Goal: Information Seeking & Learning: Learn about a topic

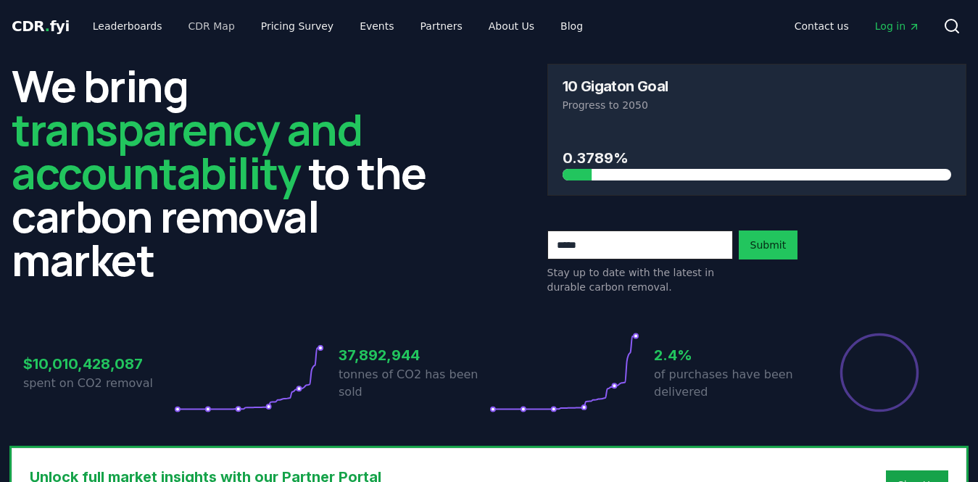
click at [204, 30] on link "CDR Map" at bounding box center [212, 26] width 70 height 26
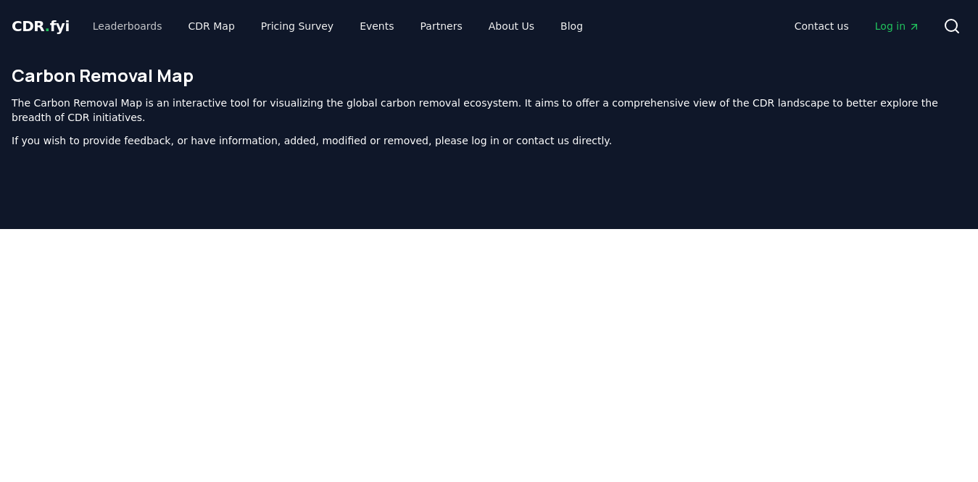
click at [144, 25] on link "Leaderboards" at bounding box center [127, 26] width 93 height 26
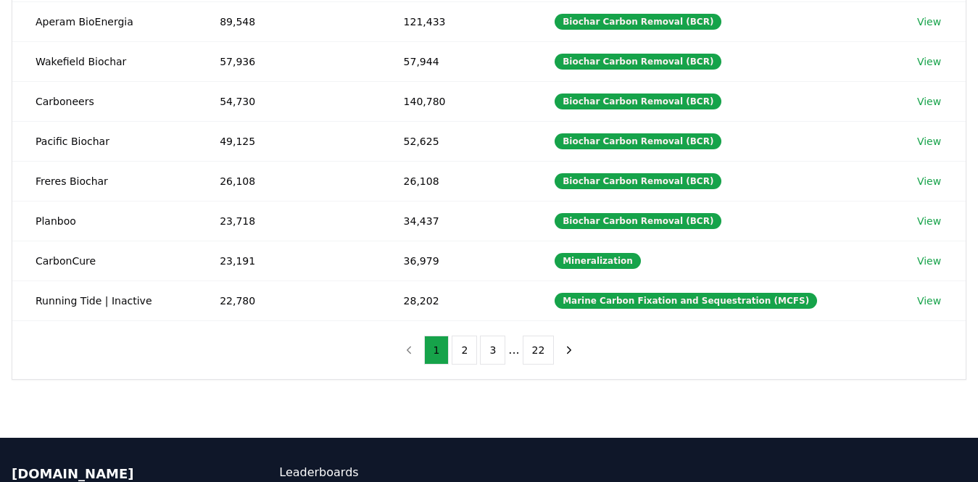
scroll to position [320, 0]
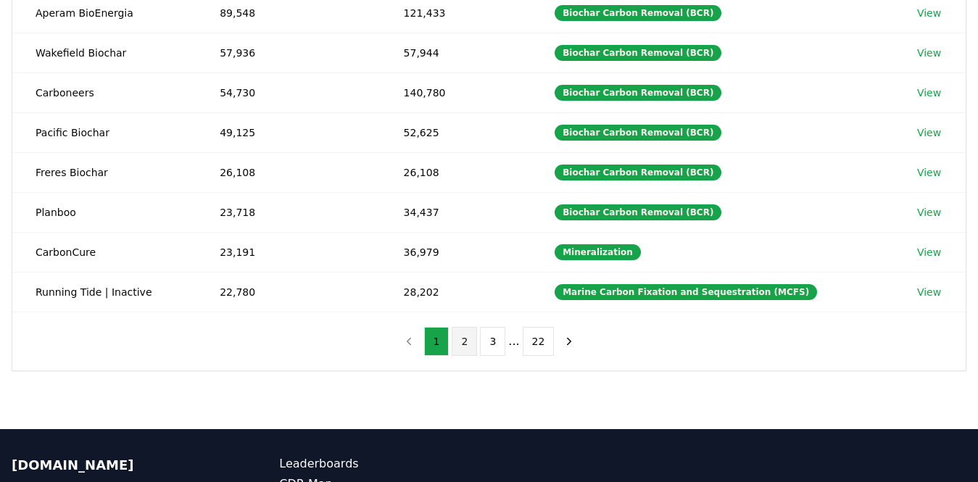
click at [462, 340] on button "2" at bounding box center [464, 341] width 25 height 29
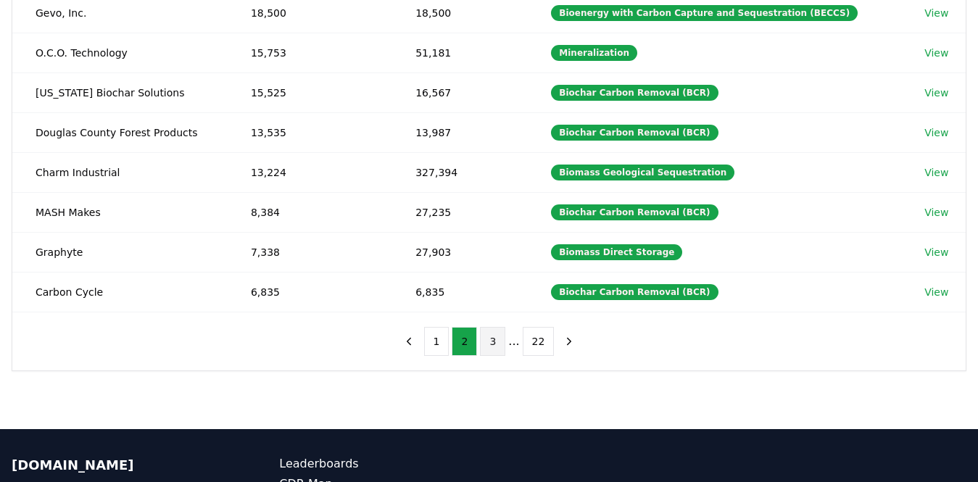
click at [486, 339] on button "3" at bounding box center [492, 341] width 25 height 29
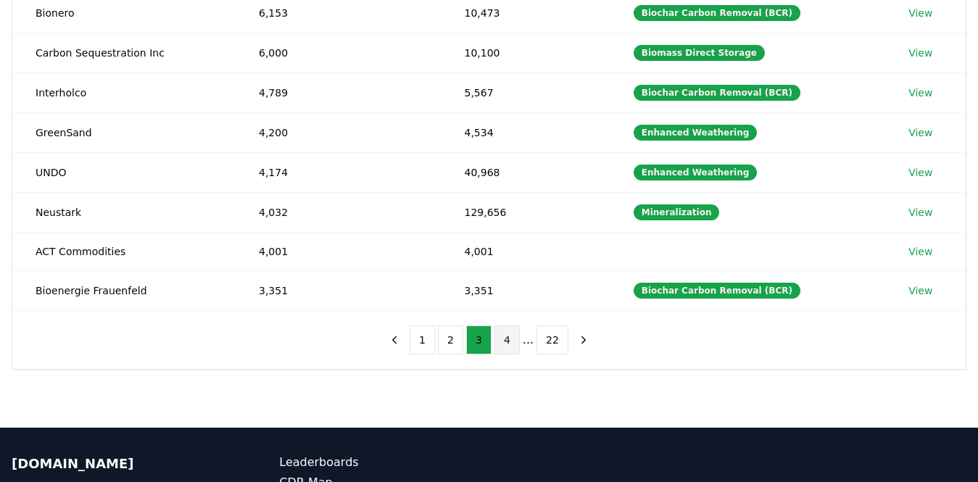
click at [507, 342] on button "4" at bounding box center [506, 339] width 25 height 29
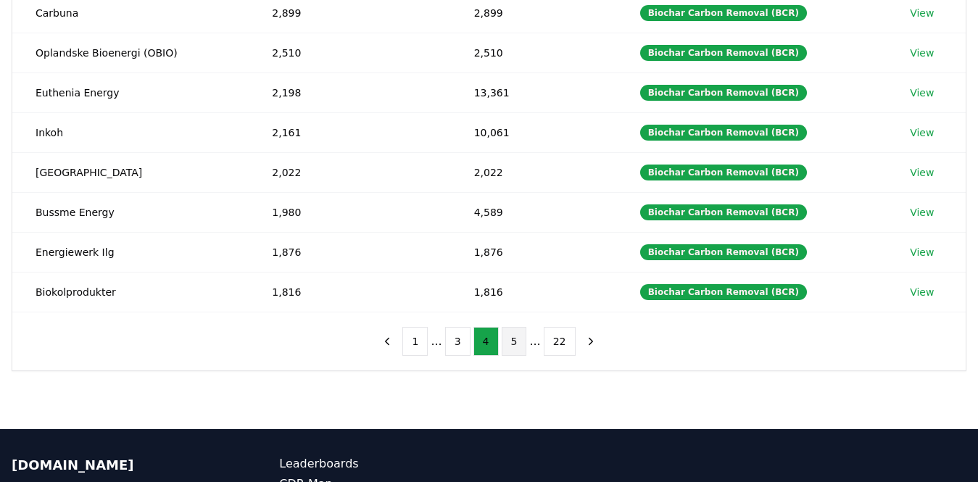
click at [515, 345] on button "5" at bounding box center [514, 341] width 25 height 29
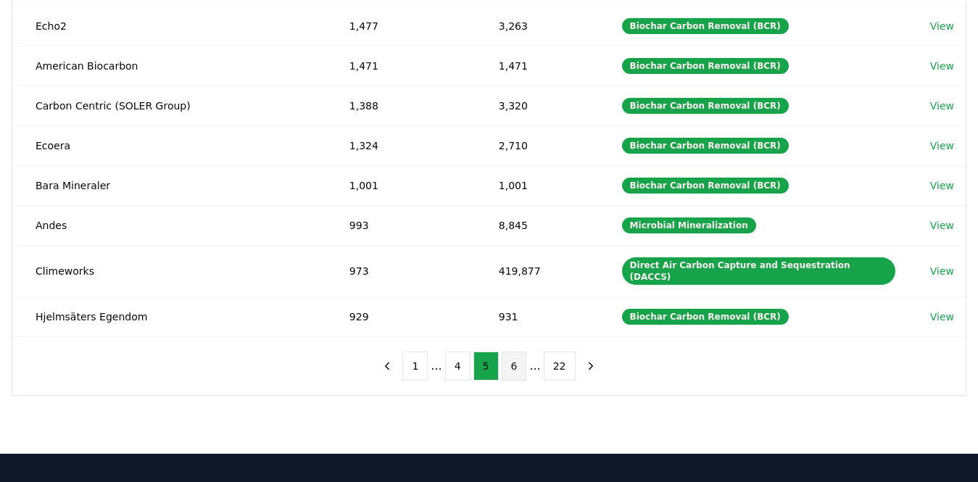
click at [519, 352] on button "6" at bounding box center [514, 366] width 25 height 29
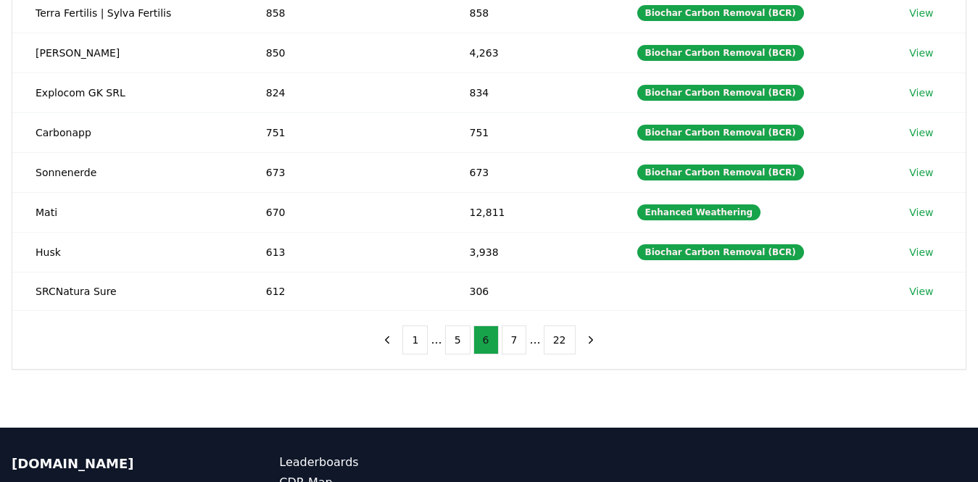
click at [519, 345] on button "7" at bounding box center [514, 339] width 25 height 29
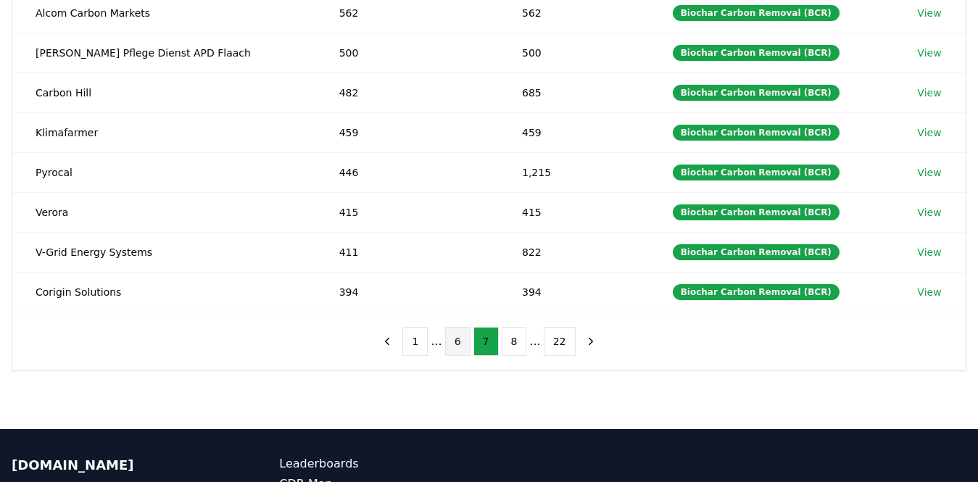
click at [519, 345] on button "8" at bounding box center [514, 341] width 25 height 29
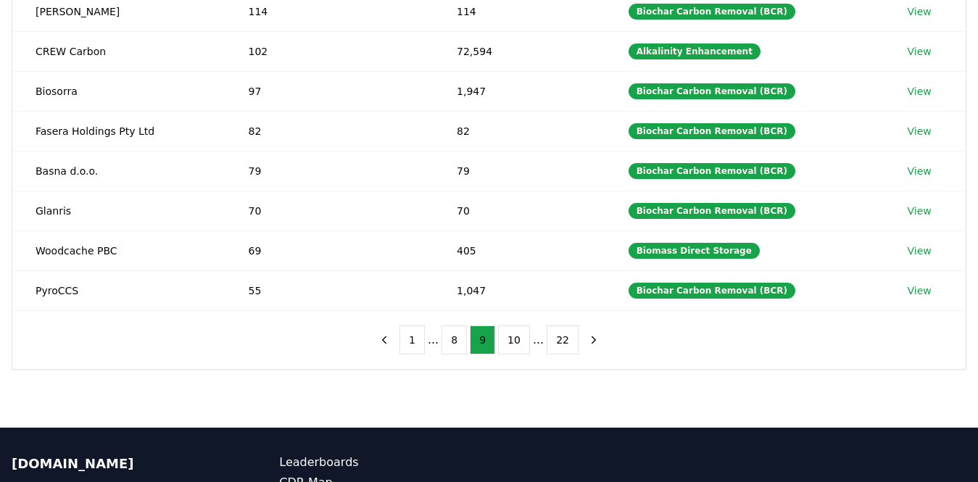
click at [519, 345] on button "10" at bounding box center [514, 339] width 32 height 29
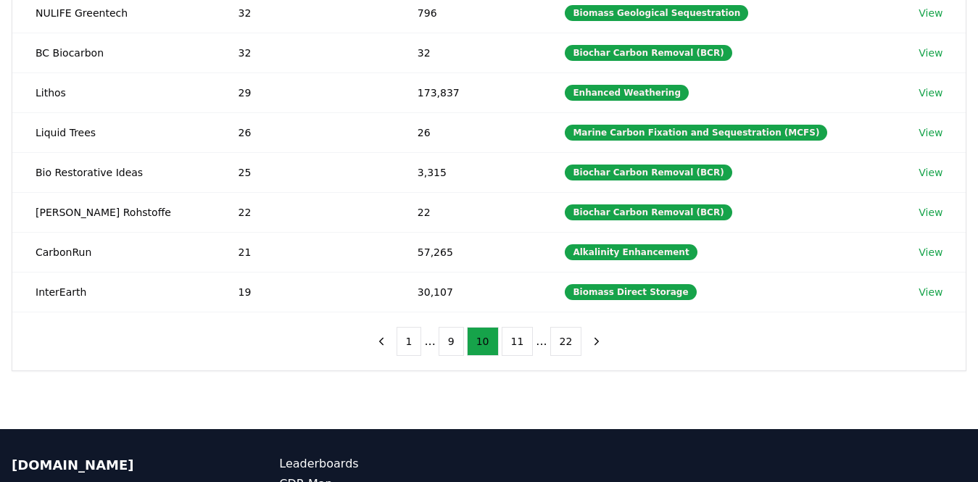
click at [519, 345] on button "11" at bounding box center [518, 341] width 32 height 29
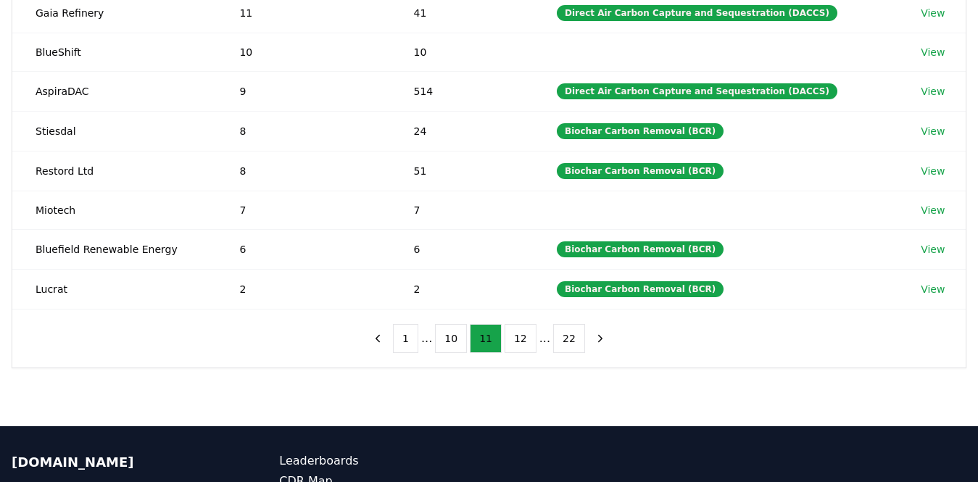
click at [519, 345] on button "12" at bounding box center [520, 338] width 32 height 29
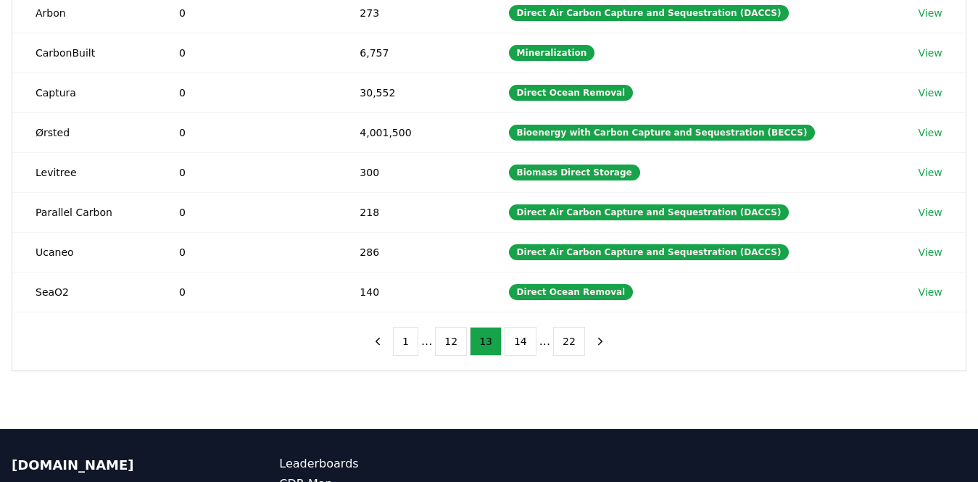
click at [519, 345] on button "14" at bounding box center [520, 341] width 32 height 29
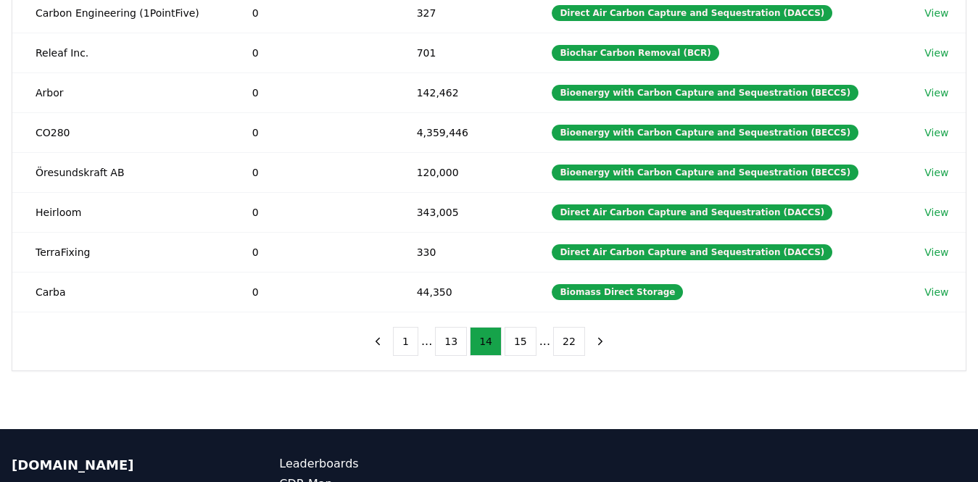
click at [519, 345] on button "15" at bounding box center [520, 341] width 32 height 29
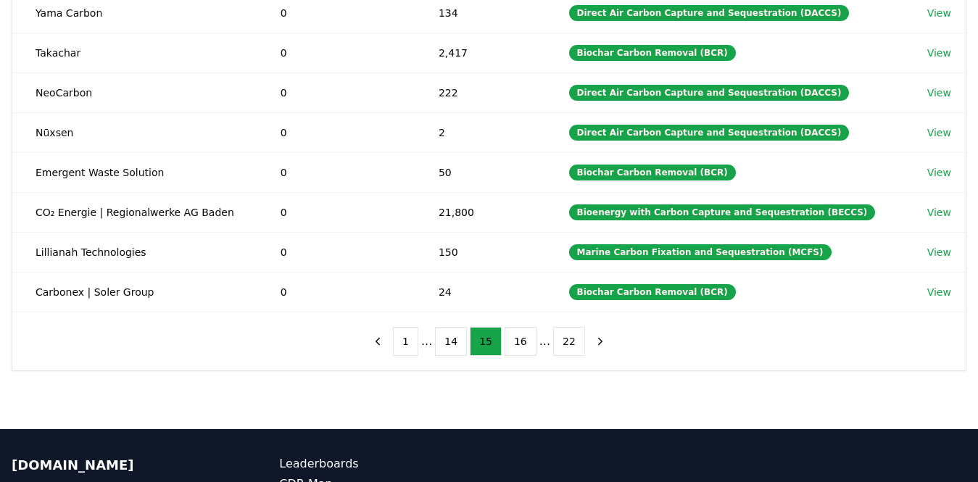
click at [519, 345] on button "16" at bounding box center [520, 341] width 32 height 29
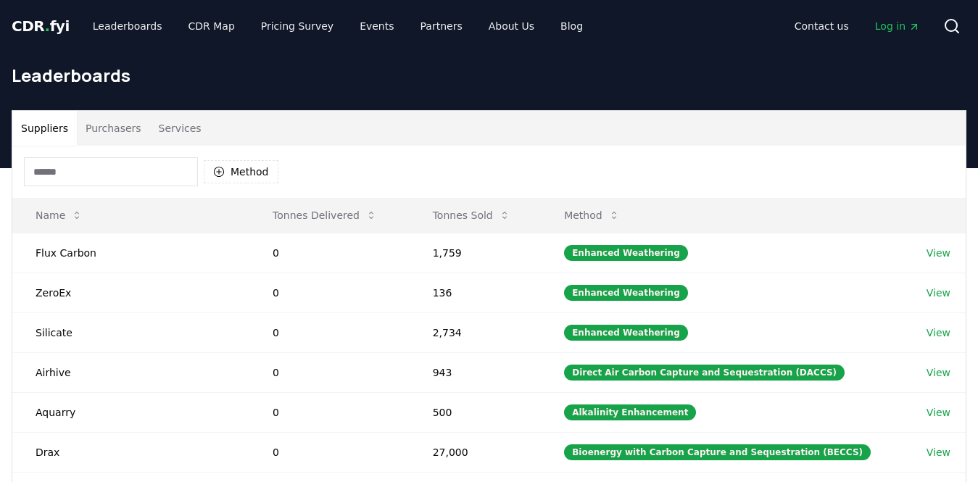
scroll to position [0, 0]
click at [110, 32] on link "Leaderboards" at bounding box center [127, 26] width 93 height 26
click at [241, 173] on button "Method" at bounding box center [241, 171] width 75 height 23
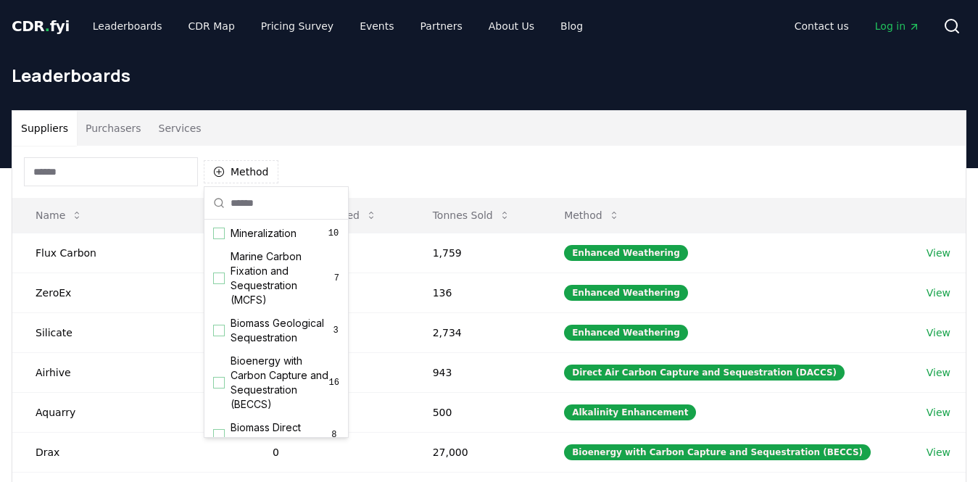
scroll to position [28, 0]
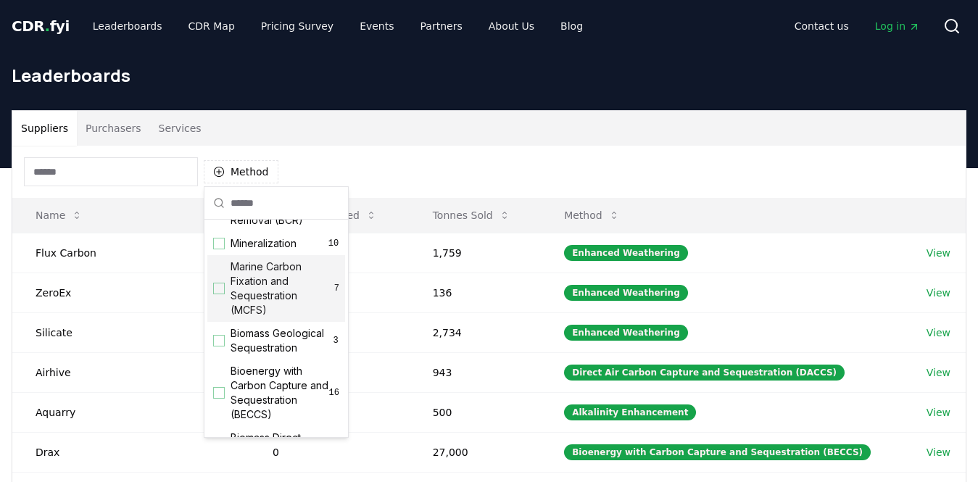
click at [488, 144] on div "Suppliers Purchasers Services" at bounding box center [488, 128] width 953 height 35
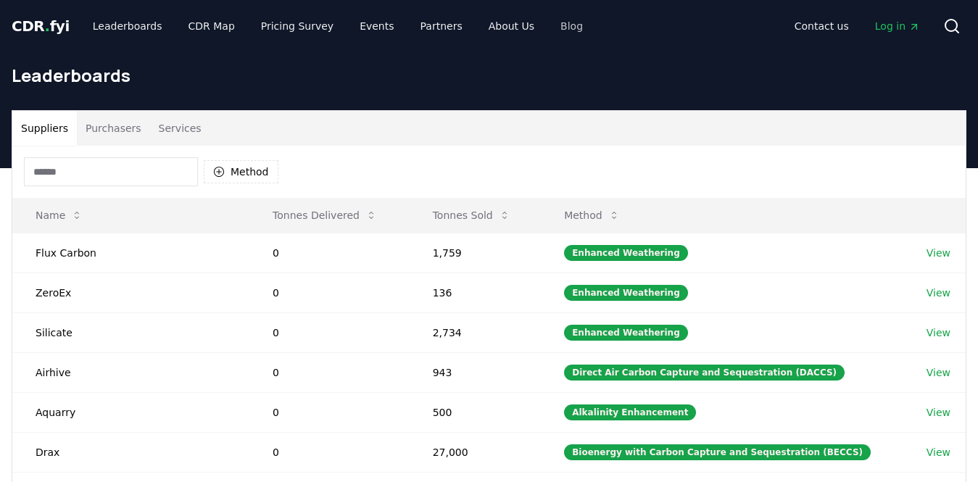
click at [552, 33] on link "Blog" at bounding box center [572, 26] width 46 height 26
click at [549, 28] on link "Blog" at bounding box center [572, 26] width 46 height 26
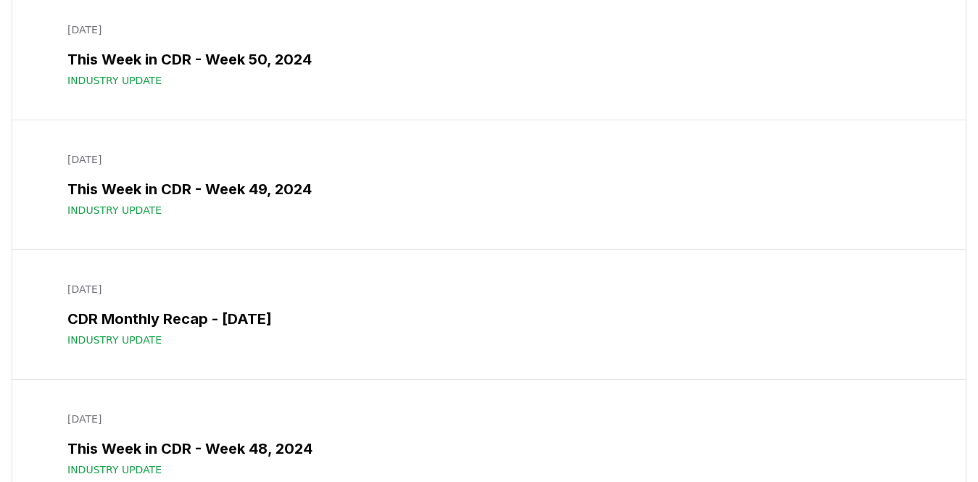
scroll to position [12546, 0]
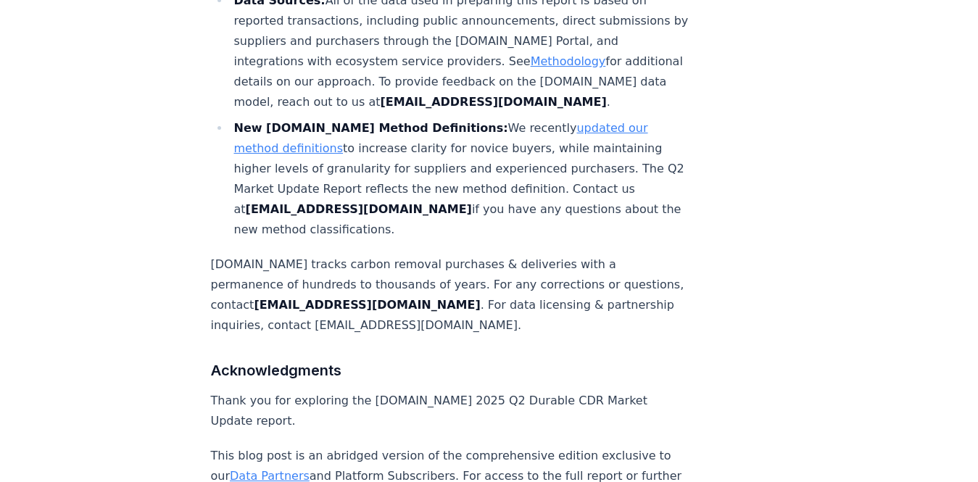
scroll to position [9254, 0]
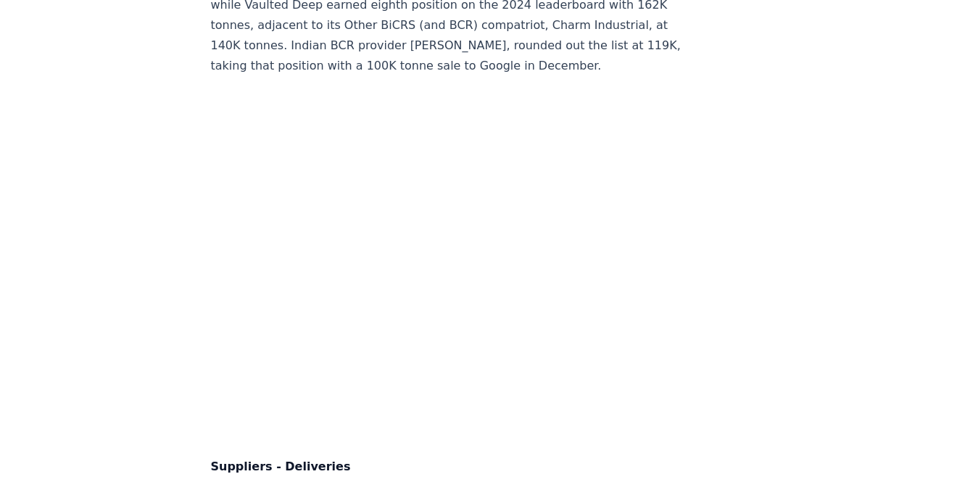
scroll to position [9686, 0]
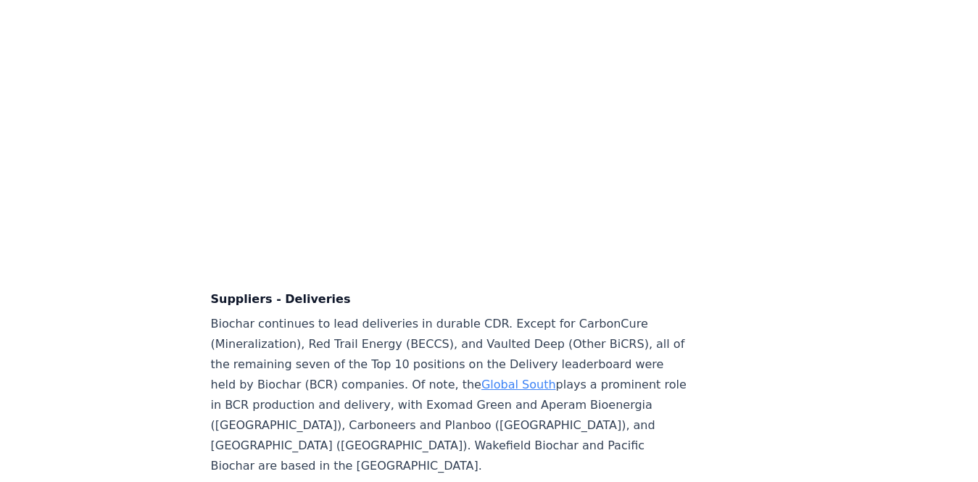
scroll to position [9865, 0]
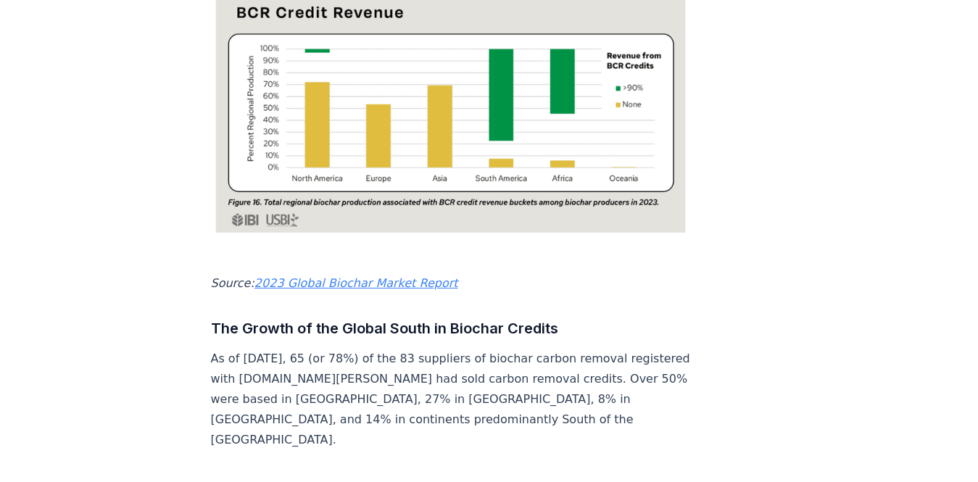
scroll to position [1734, 0]
